Goal: Information Seeking & Learning: Find contact information

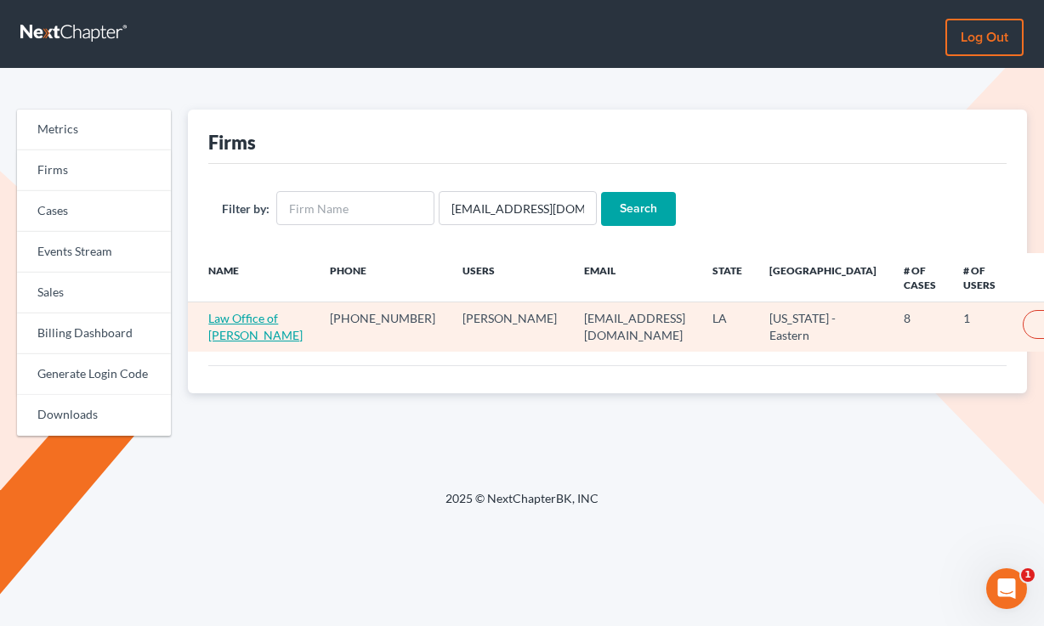
click at [233, 342] on link "Law Office of [PERSON_NAME]" at bounding box center [255, 326] width 94 height 31
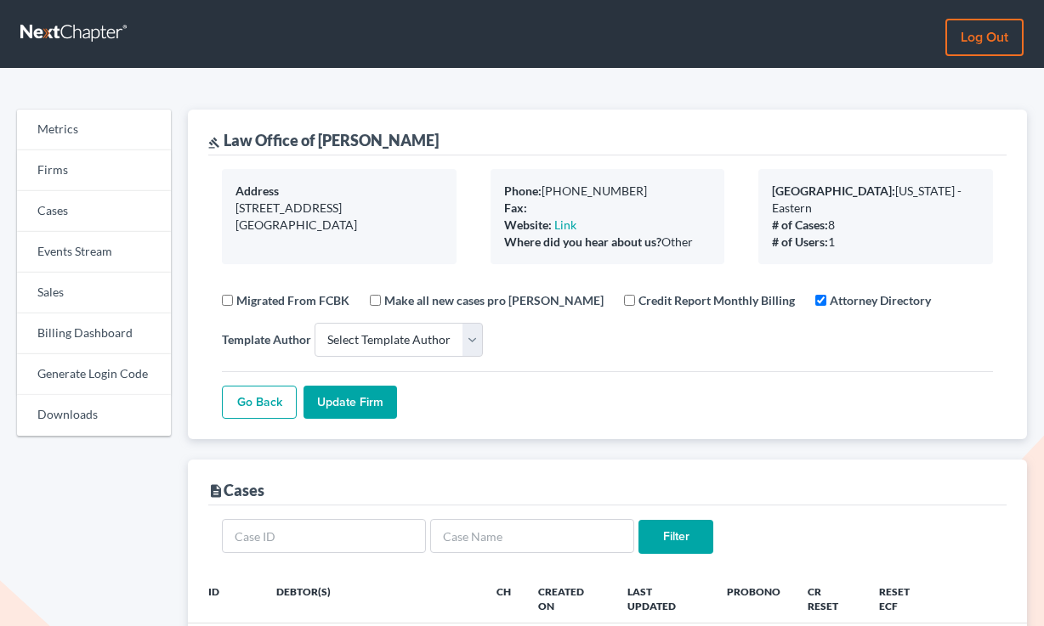
select select
click at [98, 178] on link "Firms" at bounding box center [94, 170] width 154 height 41
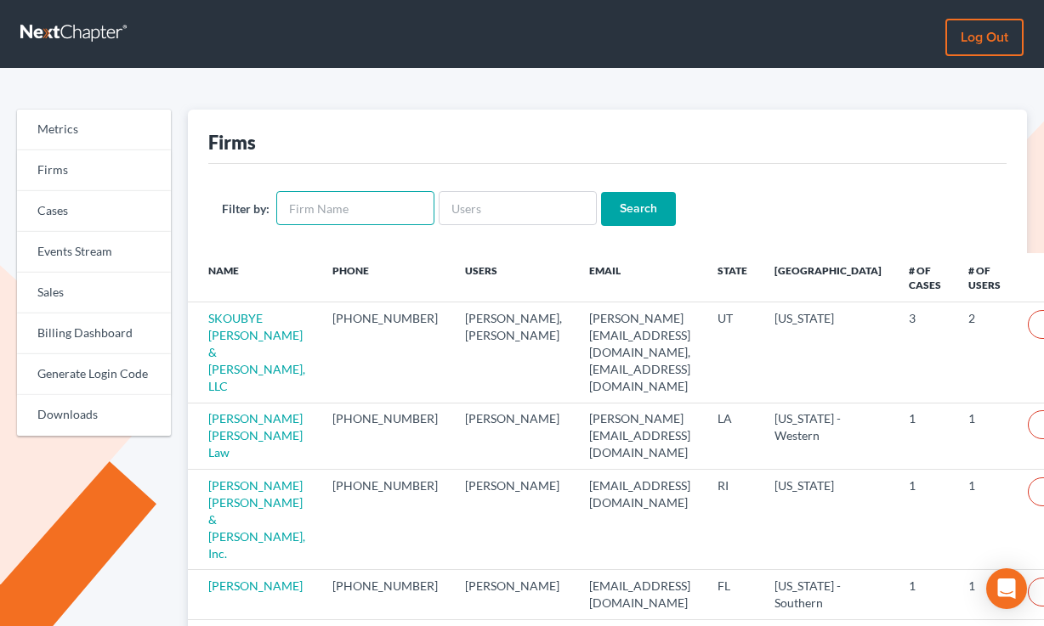
click at [346, 216] on input "text" at bounding box center [355, 208] width 158 height 34
type input "adams"
click at [601, 192] on input "Search" at bounding box center [638, 209] width 75 height 34
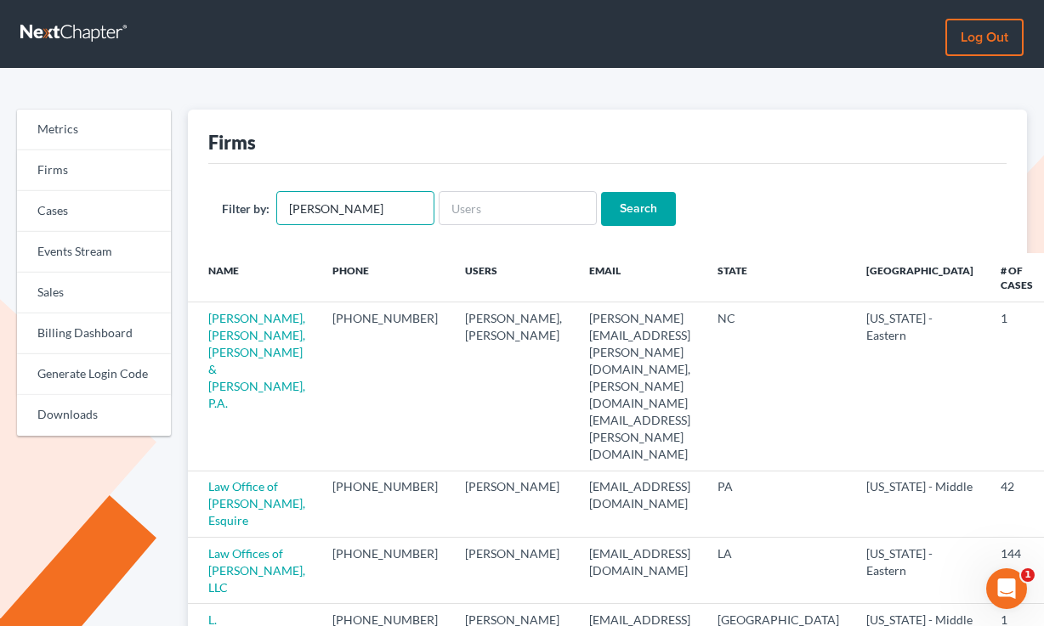
click at [331, 194] on input "adams" at bounding box center [355, 208] width 158 height 34
click at [343, 229] on div "Filter by: adams Search" at bounding box center [607, 208] width 798 height 89
click at [361, 212] on input "adams" at bounding box center [355, 208] width 158 height 34
type input "amanda adams"
click at [601, 192] on input "Search" at bounding box center [638, 209] width 75 height 34
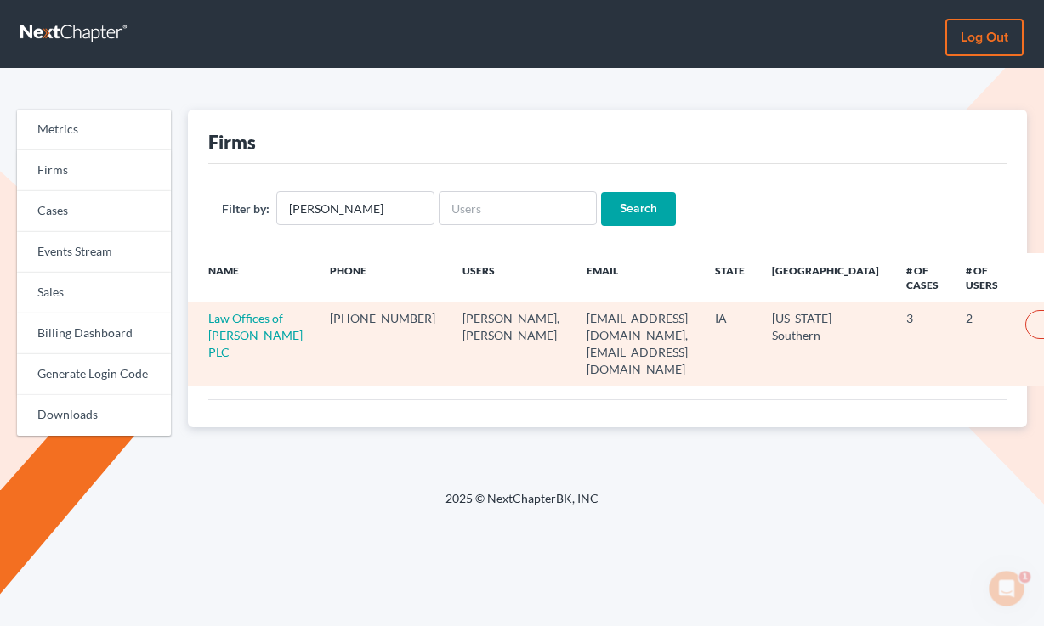
click at [223, 344] on td "Law Offices of [PERSON_NAME] PLC" at bounding box center [252, 344] width 128 height 83
click at [233, 349] on link "Law Offices of [PERSON_NAME] PLC" at bounding box center [255, 335] width 94 height 48
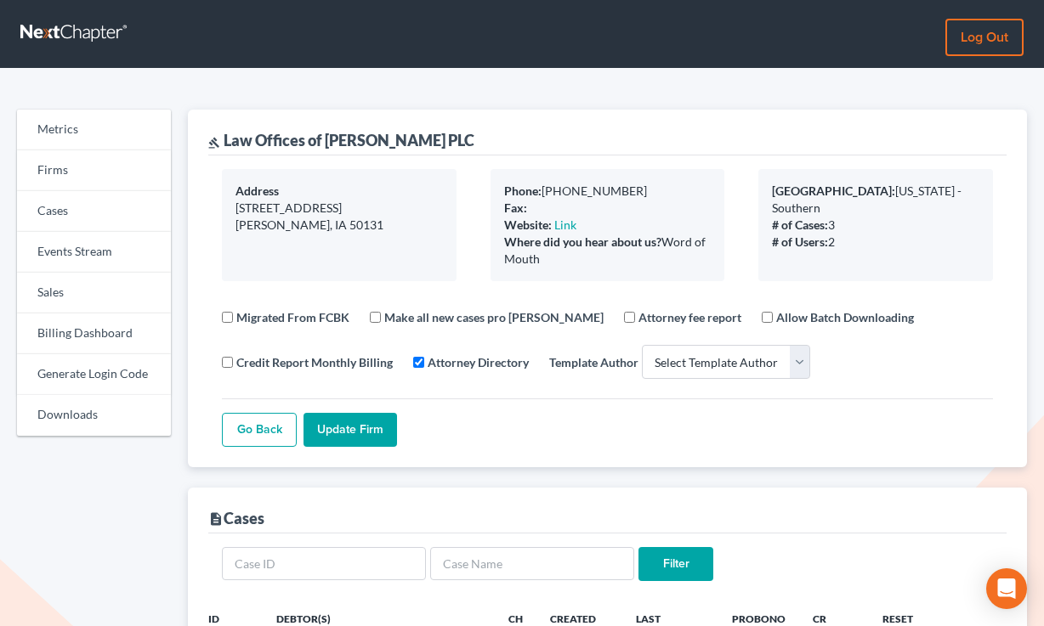
select select
click at [91, 349] on link "Billing Dashboard" at bounding box center [94, 334] width 154 height 41
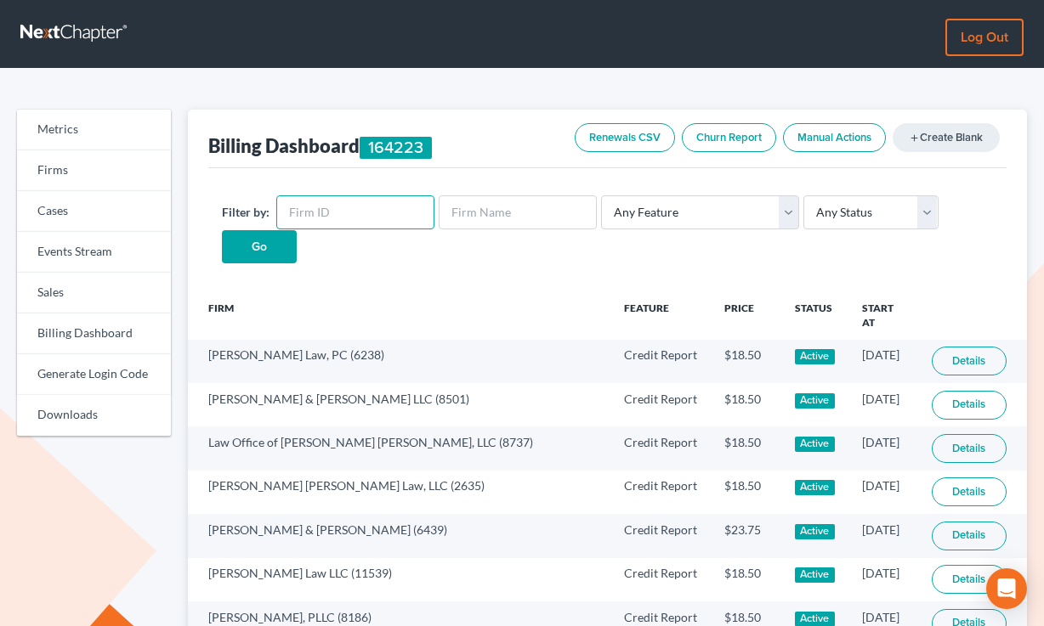
click at [324, 204] on input "text" at bounding box center [355, 213] width 158 height 34
paste input "11009"
type input "11009"
click at [222, 230] on input "Go" at bounding box center [259, 247] width 75 height 34
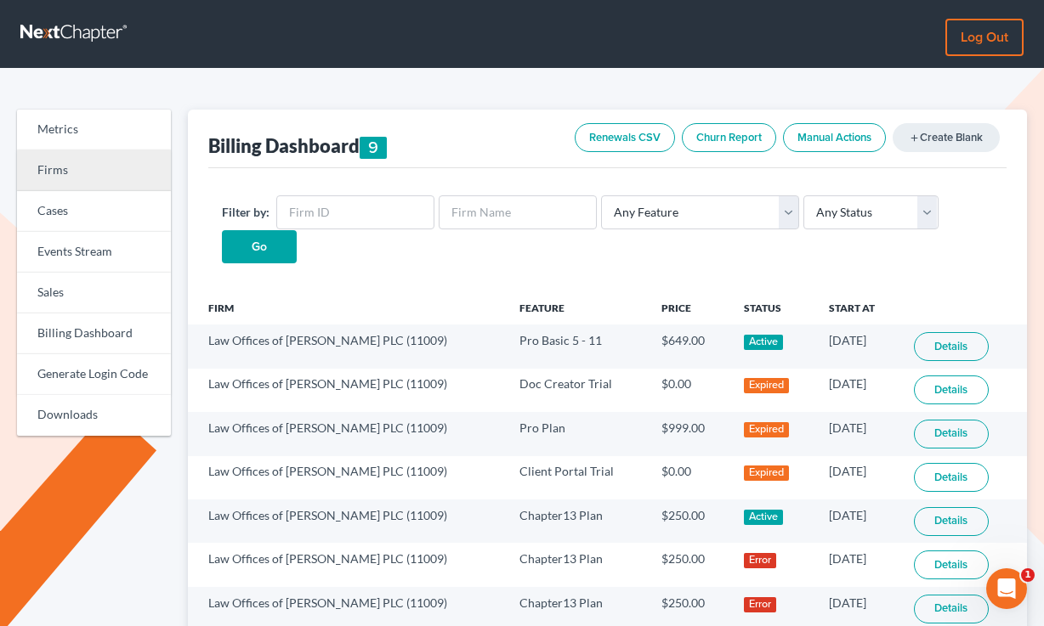
click at [156, 169] on link "Firms" at bounding box center [94, 170] width 154 height 41
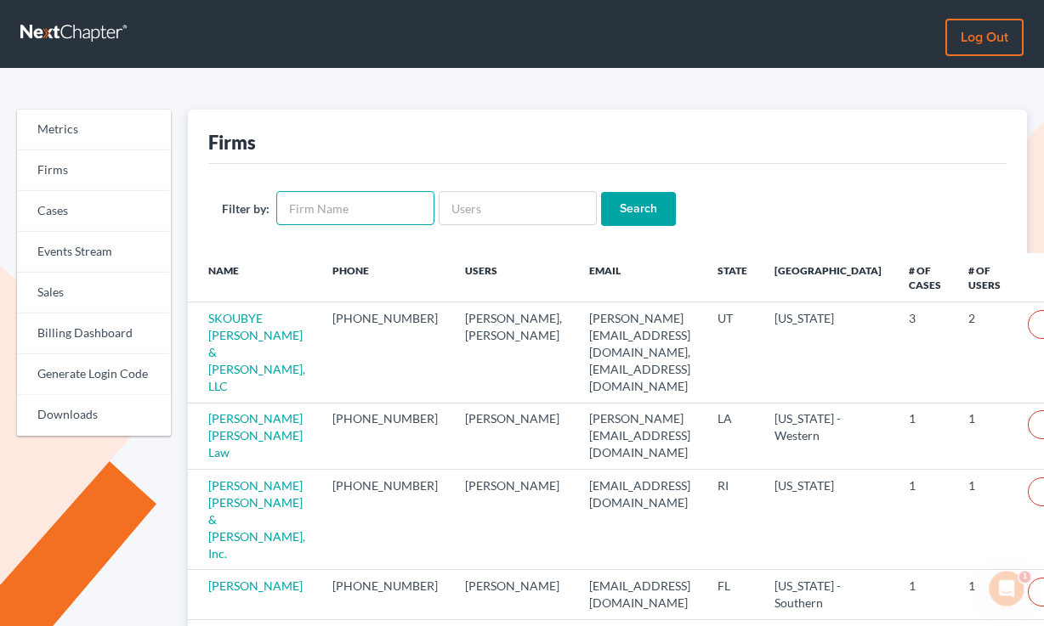
click at [359, 210] on input "text" at bounding box center [355, 208] width 158 height 34
type input "[PERSON_NAME]"
click at [601, 192] on input "Search" at bounding box center [638, 209] width 75 height 34
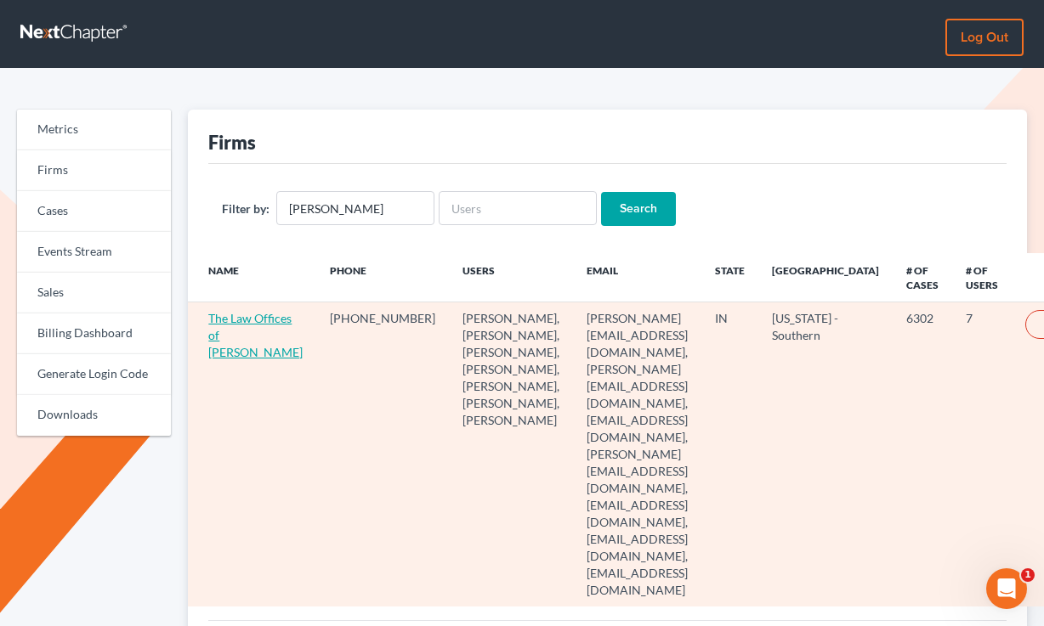
click at [235, 339] on link "The Law Offices of Dax J. Miller" at bounding box center [255, 335] width 94 height 48
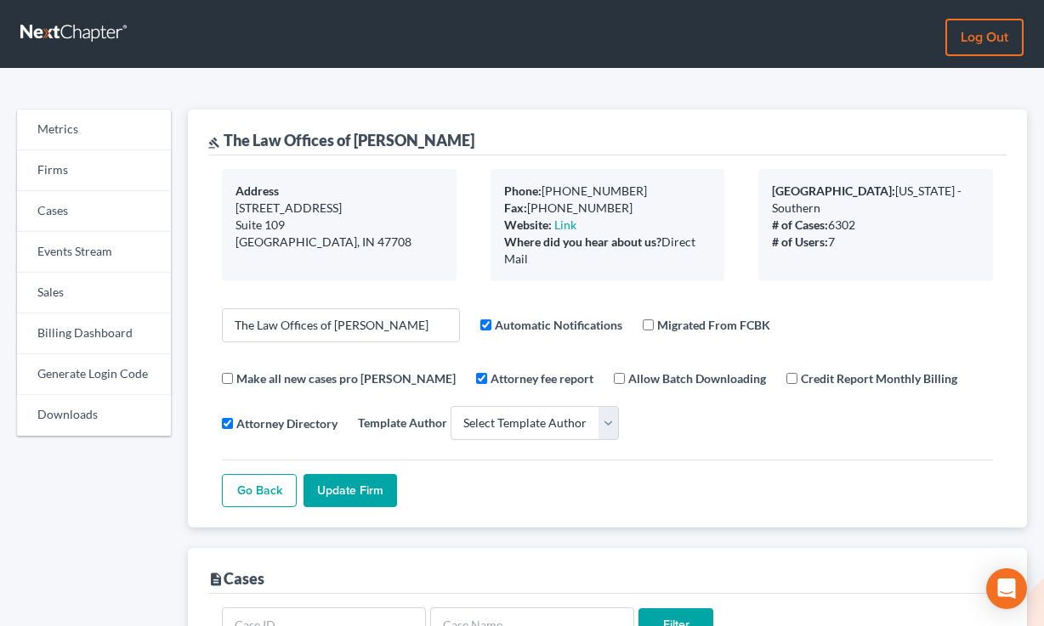
select select
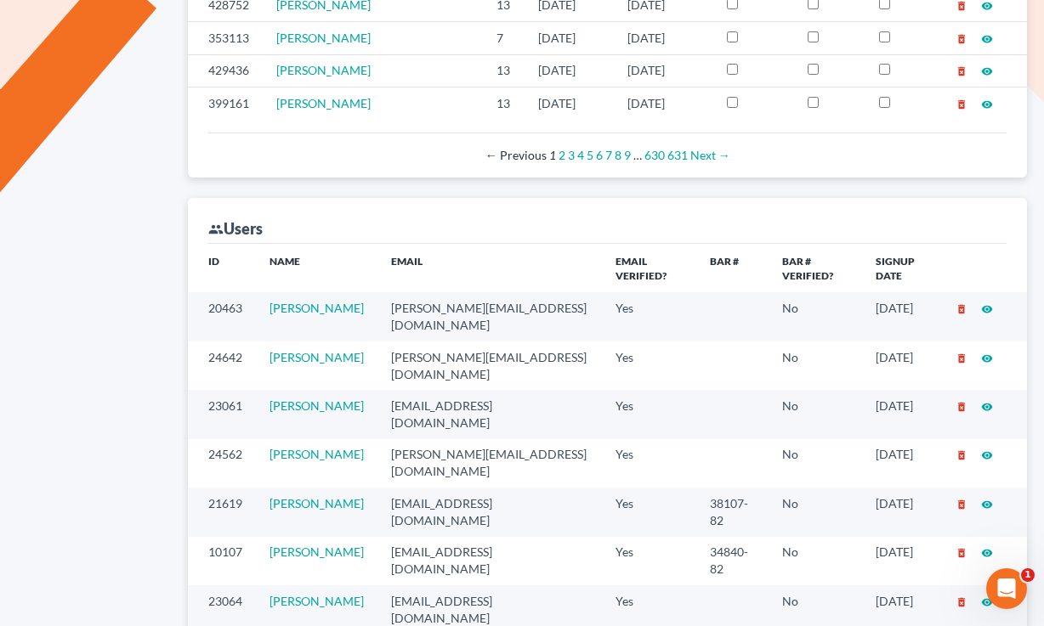
scroll to position [1063, 0]
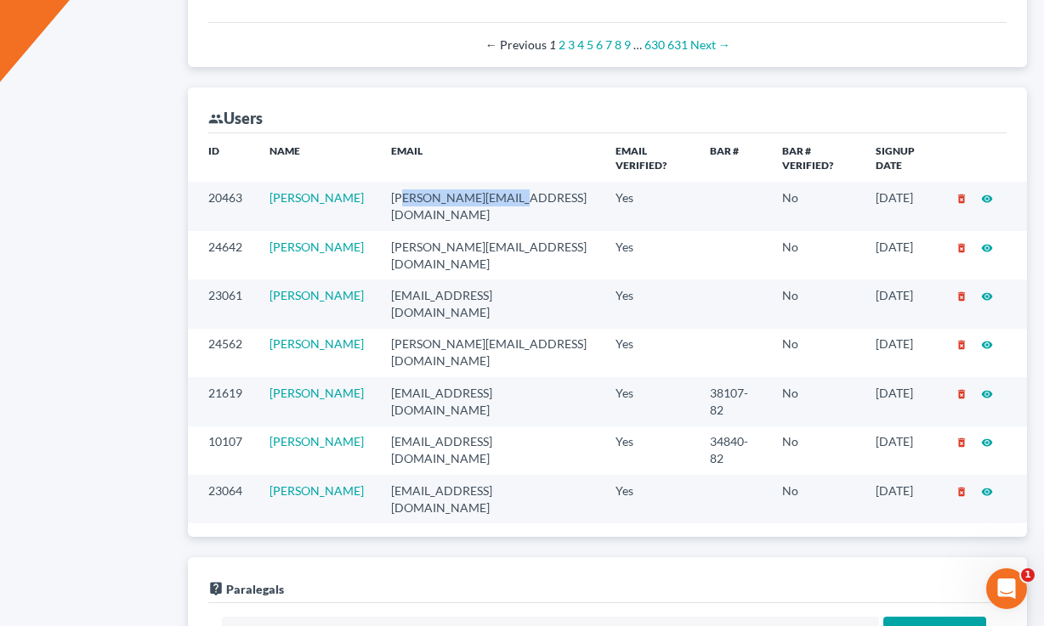
drag, startPoint x: 515, startPoint y: 128, endPoint x: 409, endPoint y: 121, distance: 106.5
click at [409, 182] on td "amanda@daxjmiller.com" at bounding box center [489, 206] width 224 height 48
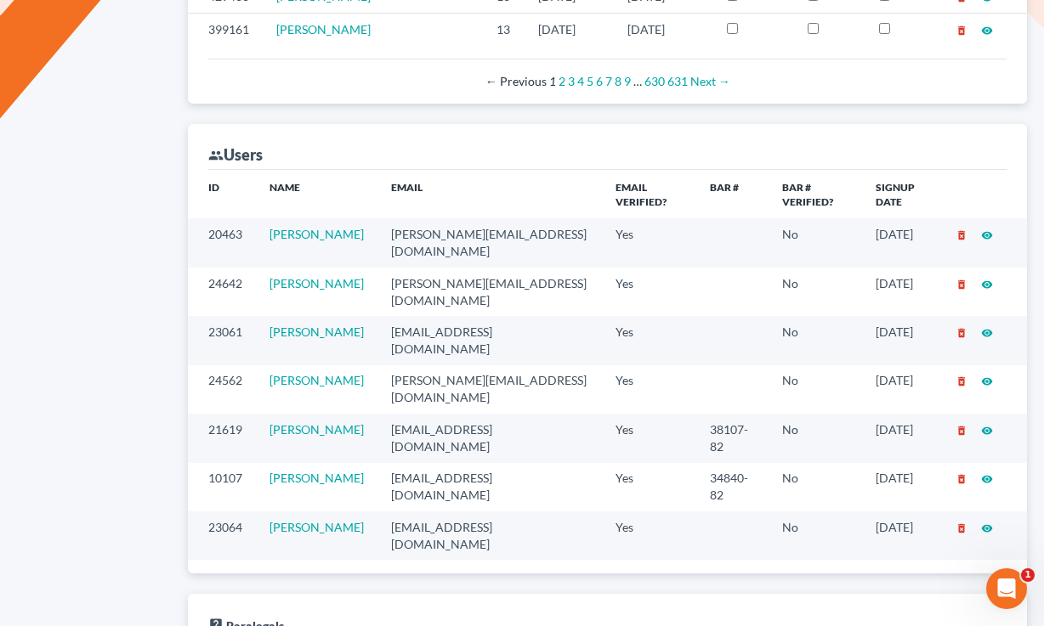
scroll to position [1023, 0]
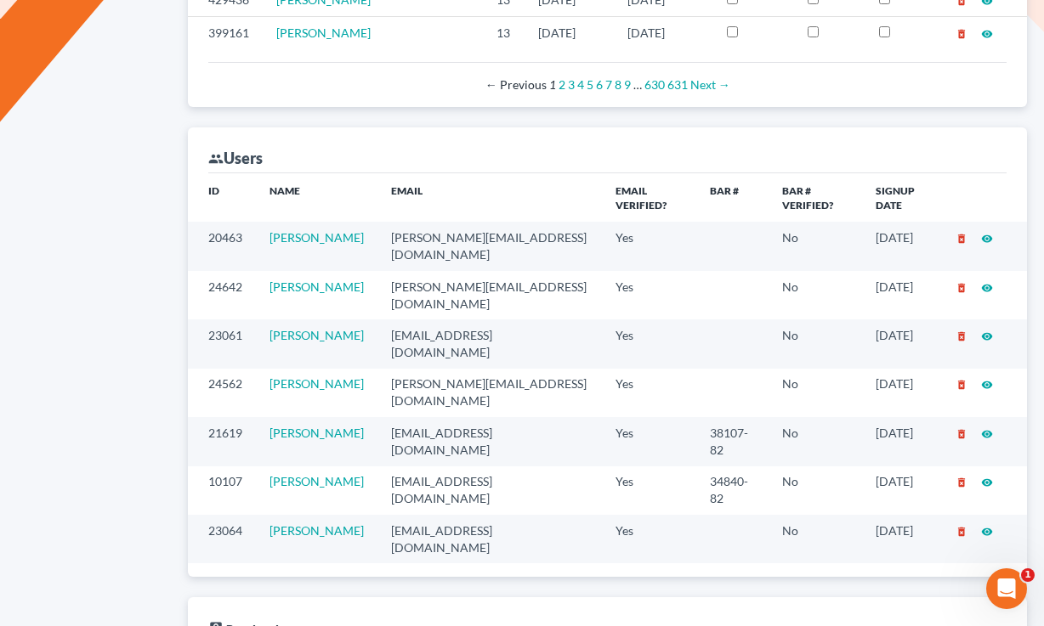
click at [490, 222] on td "amanda@daxjmiller.com" at bounding box center [489, 246] width 224 height 48
copy td "amanda@daxjmiller.com"
click at [606, 128] on div "group Users" at bounding box center [607, 151] width 798 height 46
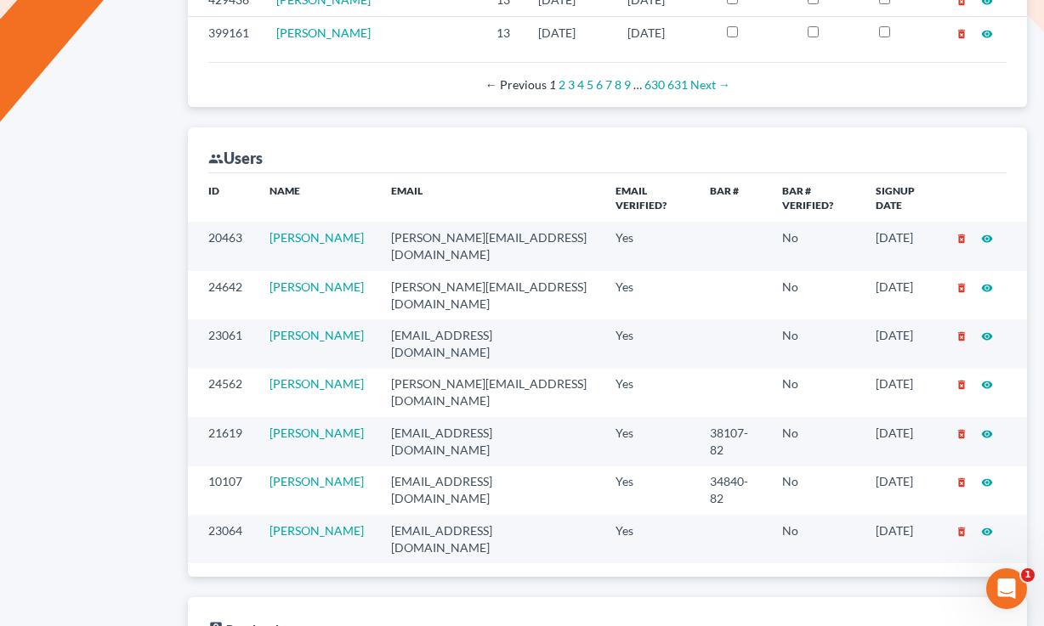
click at [514, 222] on td "amanda@daxjmiller.com" at bounding box center [489, 246] width 224 height 48
click at [456, 271] on td "zachary@daxjmiller.com" at bounding box center [489, 295] width 224 height 48
click at [474, 222] on td "amanda@daxjmiller.com" at bounding box center [489, 246] width 224 height 48
click at [482, 222] on td "amanda@daxjmiller.com" at bounding box center [489, 246] width 224 height 48
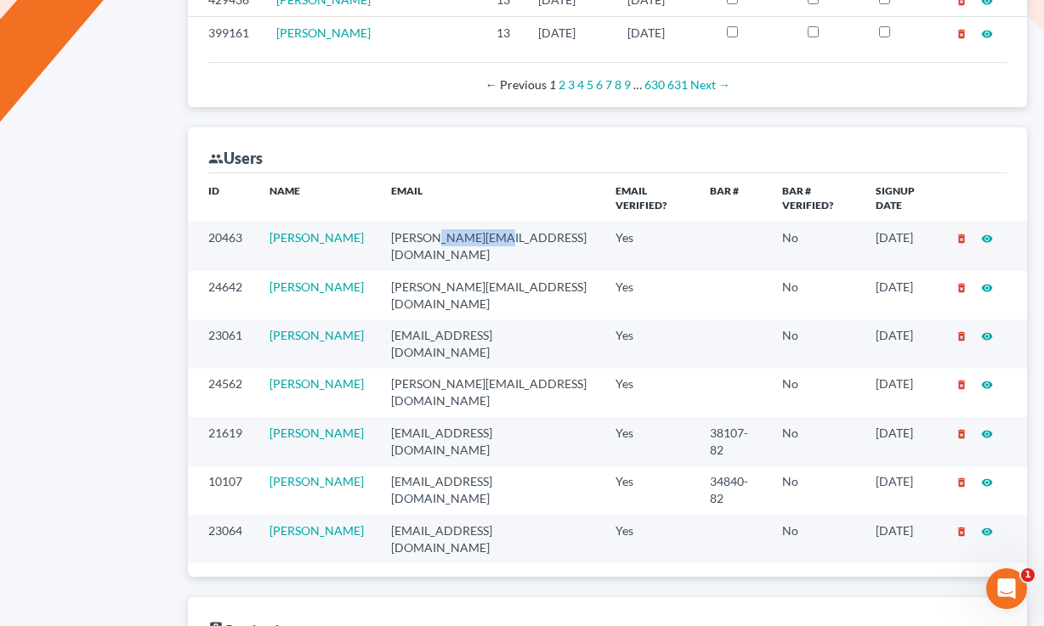
click at [482, 222] on td "amanda@daxjmiller.com" at bounding box center [489, 246] width 224 height 48
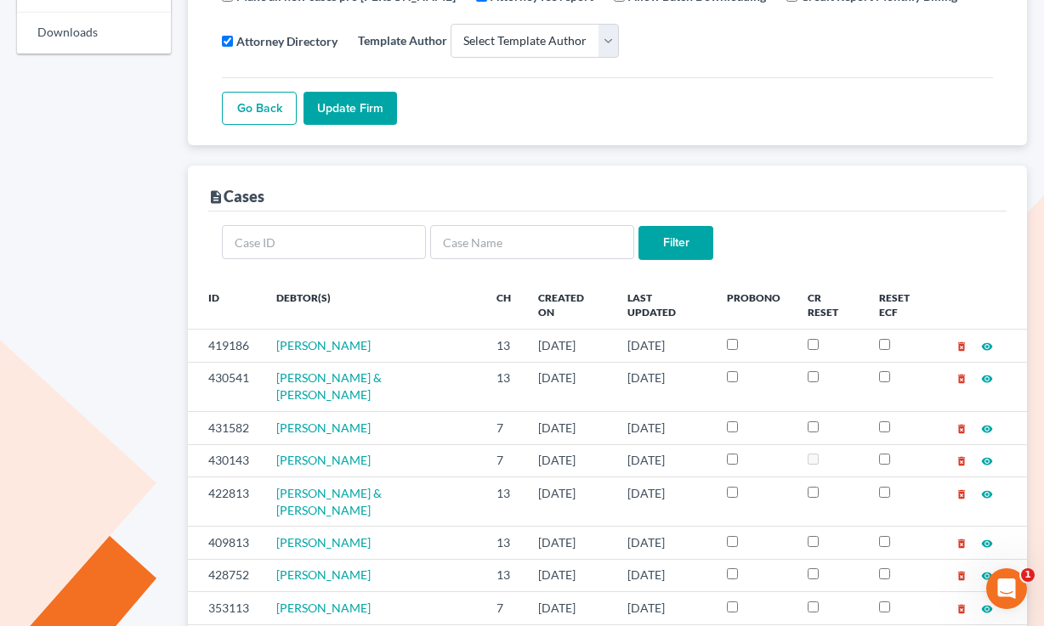
scroll to position [0, 0]
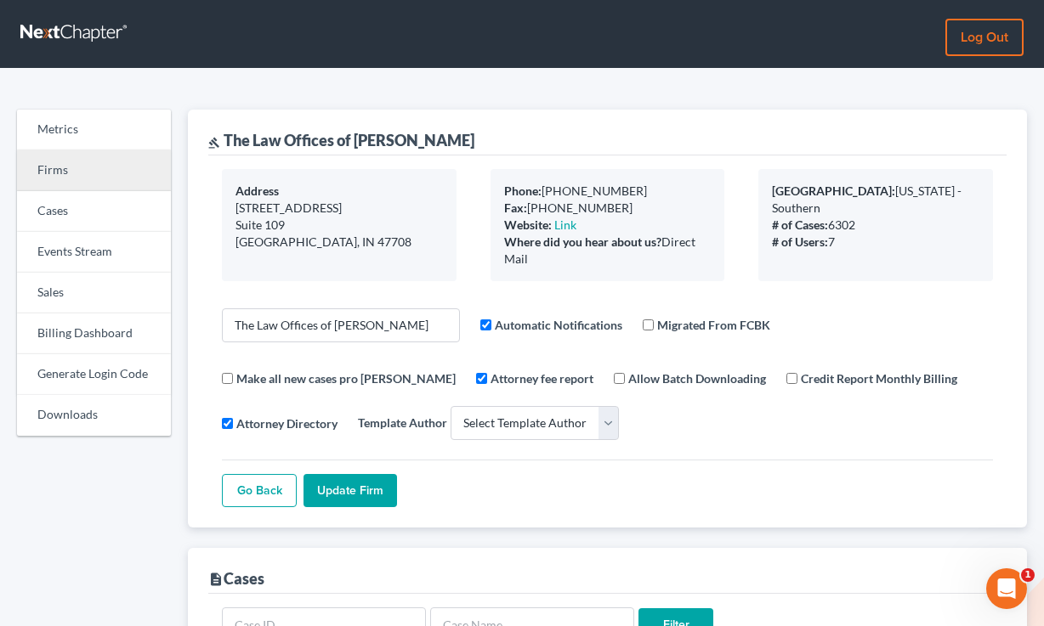
click at [99, 183] on link "Firms" at bounding box center [94, 170] width 154 height 41
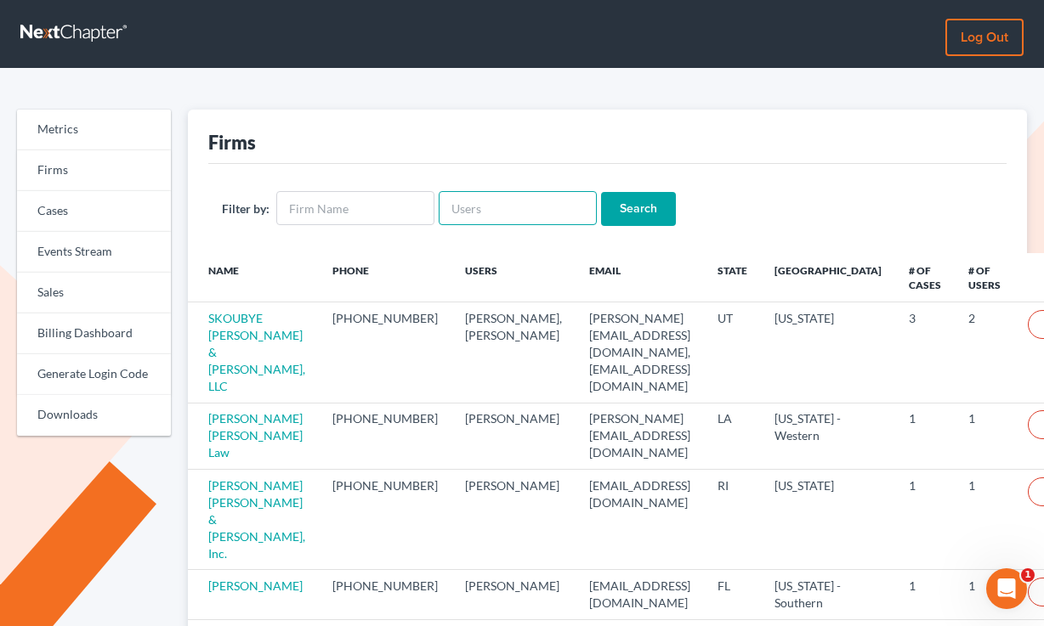
click at [482, 215] on input "text" at bounding box center [518, 208] width 158 height 34
paste input "[PERSON_NAME]"
type input "S"
click at [390, 215] on input "text" at bounding box center [355, 208] width 158 height 34
paste input "Stephen G. Pape"
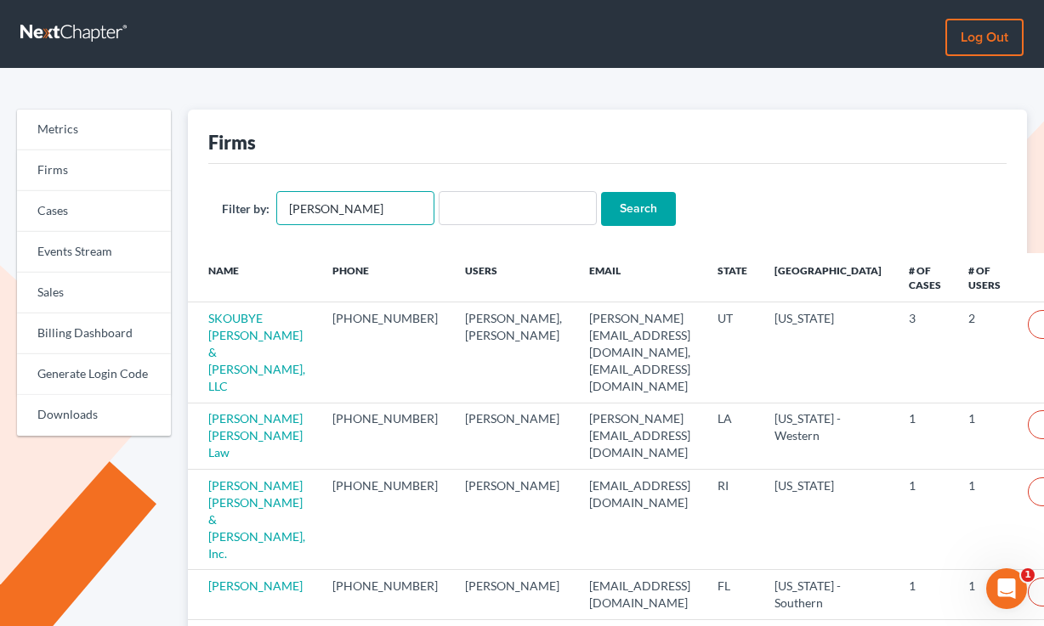
type input "Stephen G. Pape"
click at [601, 192] on input "Search" at bounding box center [638, 209] width 75 height 34
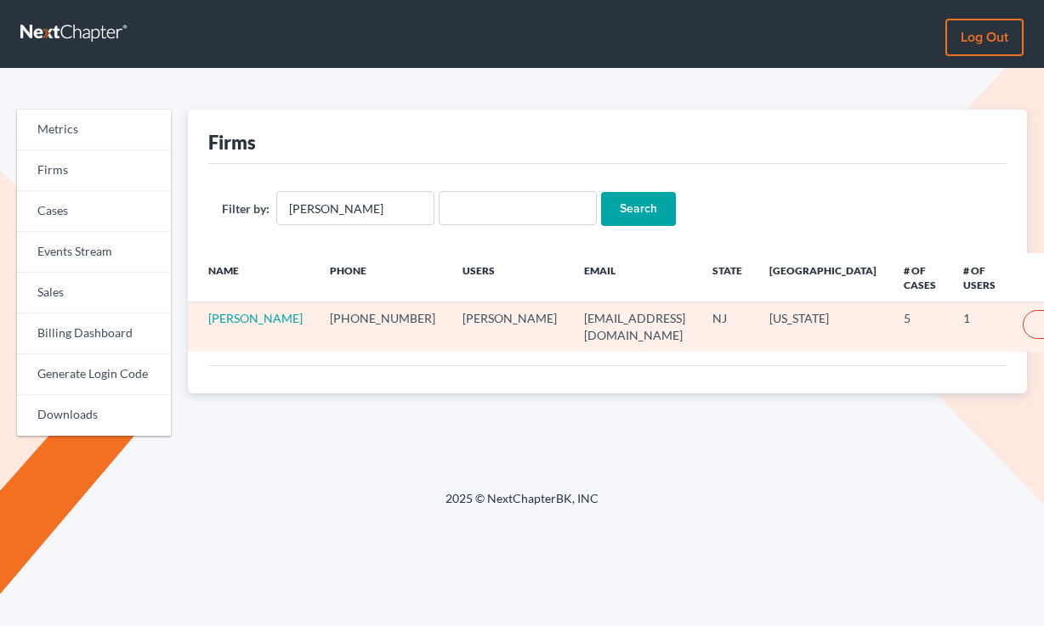
click at [246, 334] on td "Stephen G. Pape" at bounding box center [252, 327] width 128 height 49
click at [232, 326] on link "Stephen G. Pape" at bounding box center [255, 318] width 94 height 14
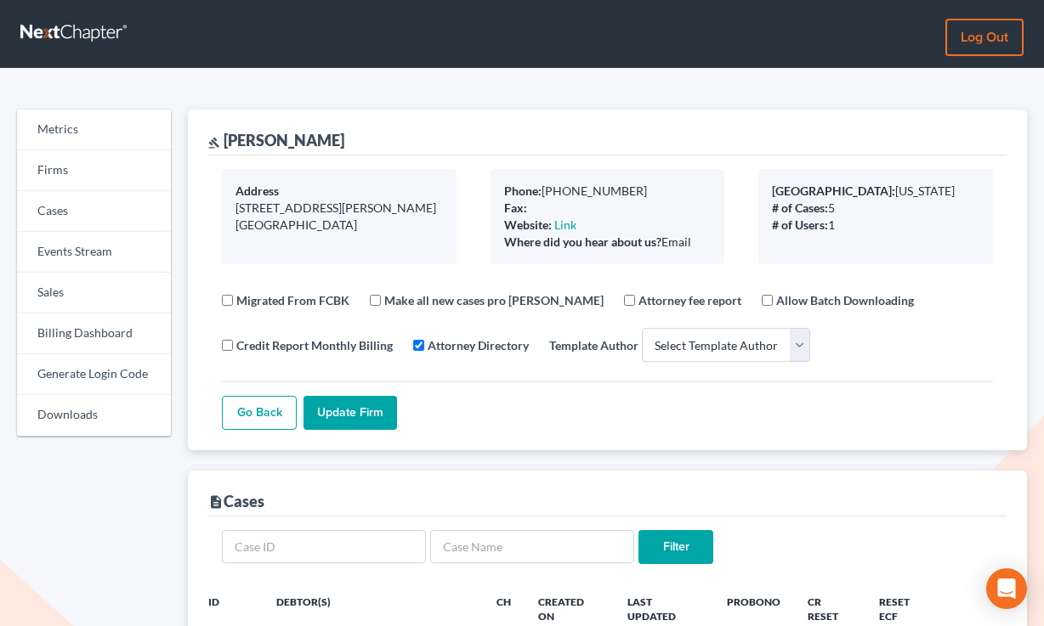
select select
click at [77, 344] on link "Billing Dashboard" at bounding box center [94, 334] width 154 height 41
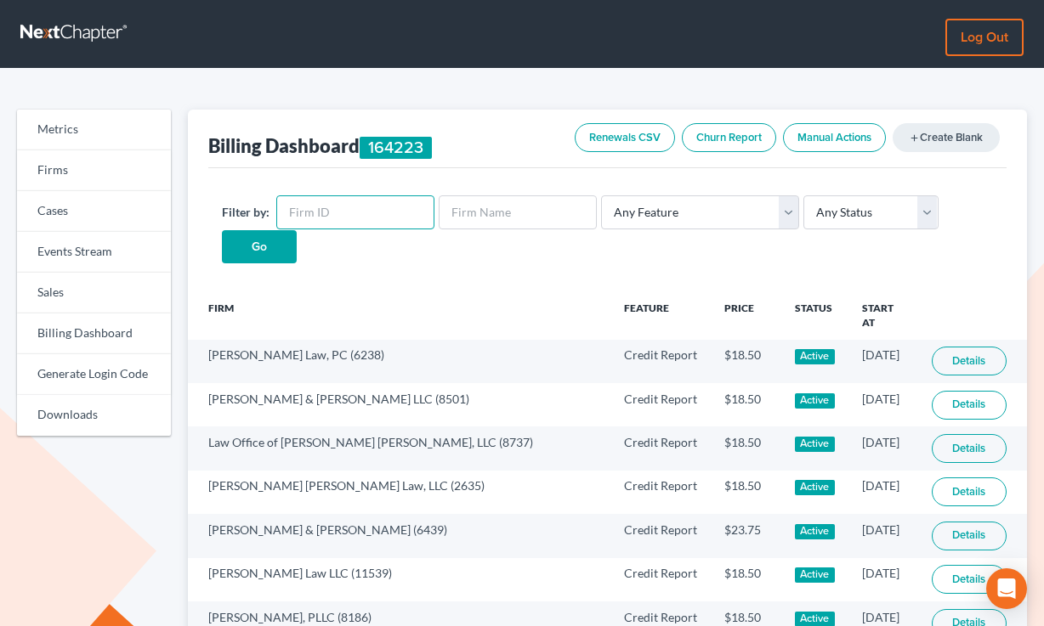
click at [383, 209] on input "text" at bounding box center [355, 213] width 158 height 34
paste input "10835"
type input "10835"
click at [222, 230] on input "Go" at bounding box center [259, 247] width 75 height 34
